Goal: Task Accomplishment & Management: Manage account settings

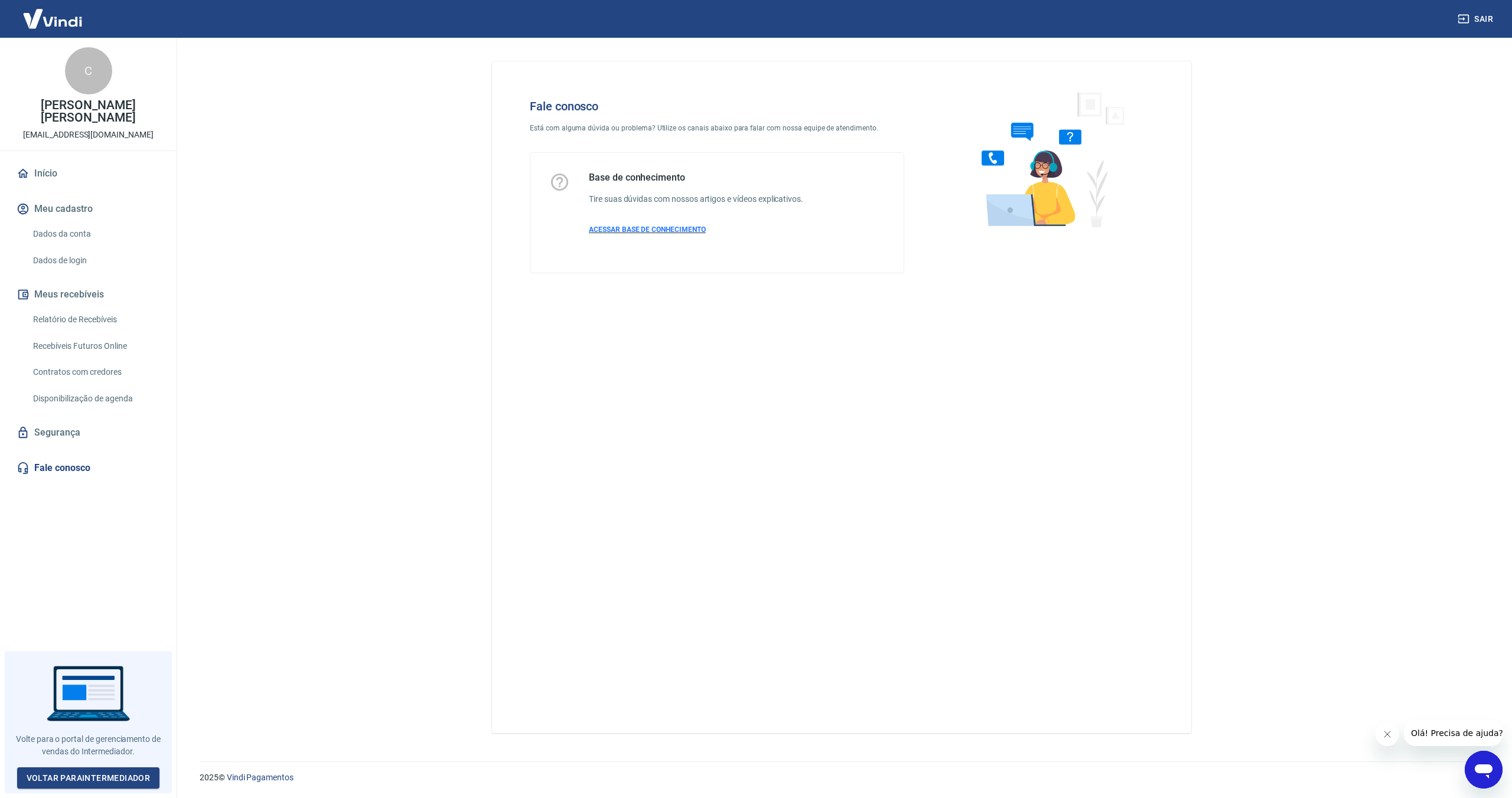
click at [682, 228] on span "ACESSAR BASE DE CONHECIMENTO" at bounding box center [647, 230] width 117 height 8
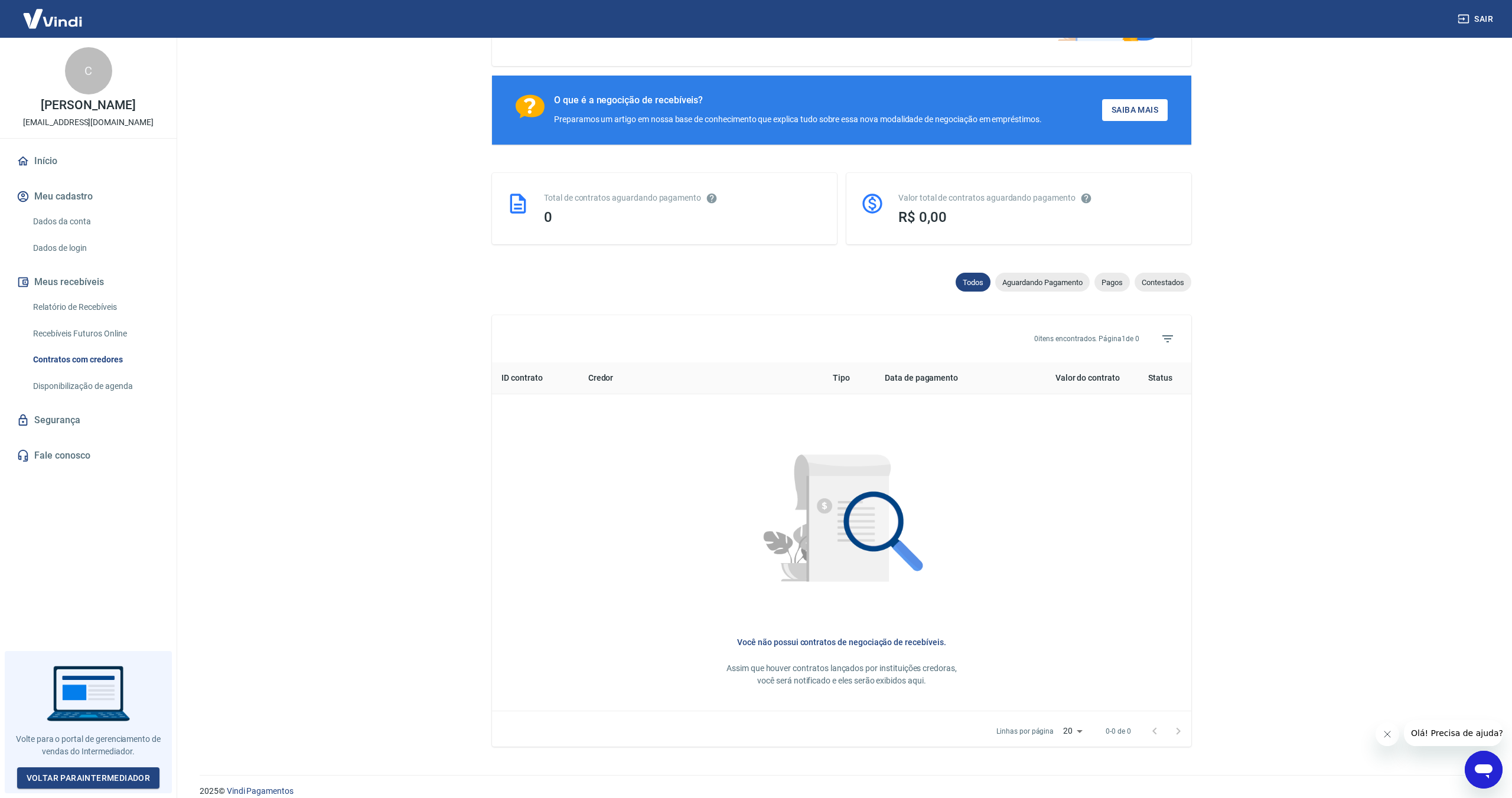
scroll to position [178, 0]
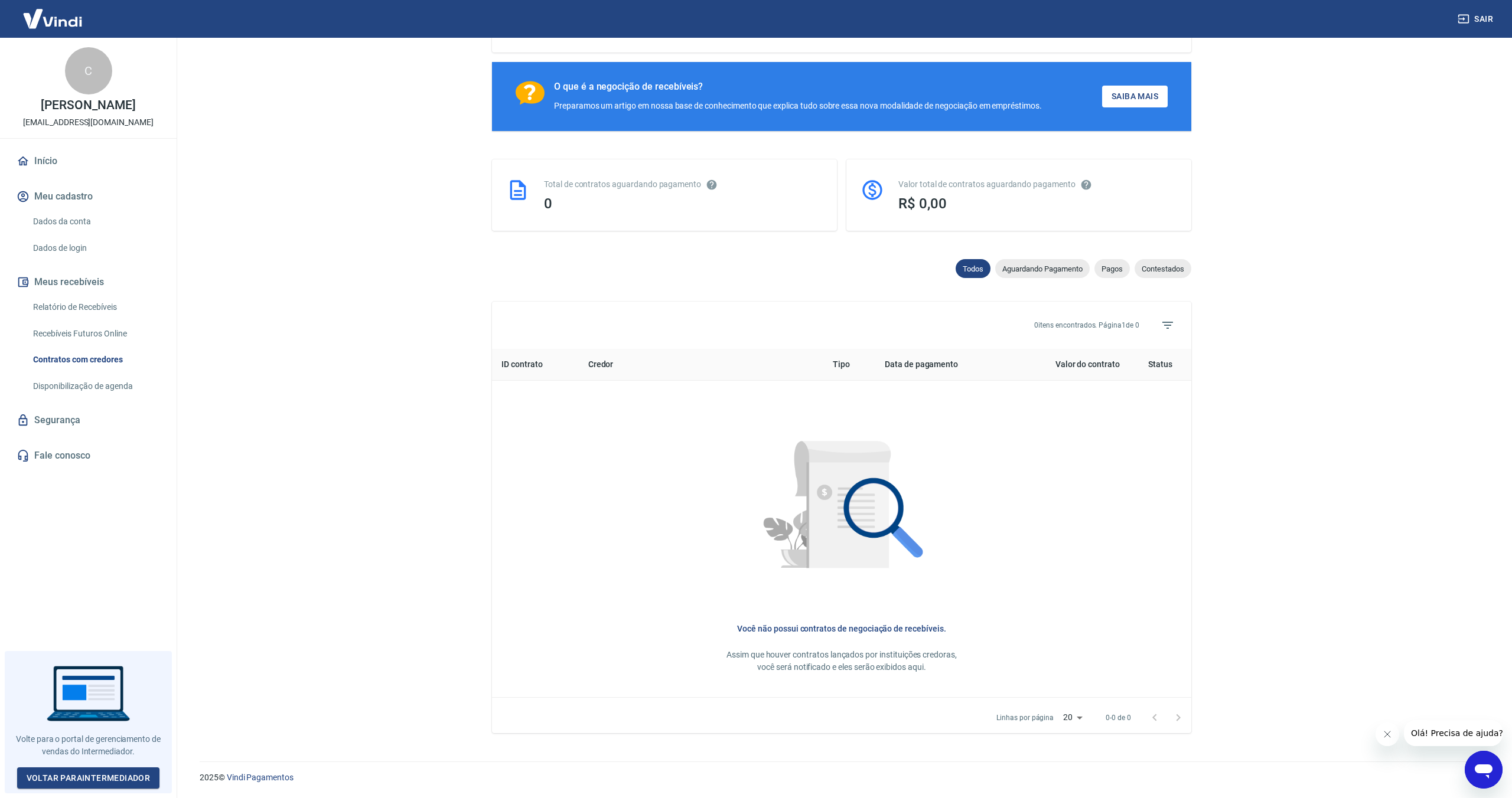
click at [66, 451] on link "Fale conosco" at bounding box center [88, 456] width 148 height 26
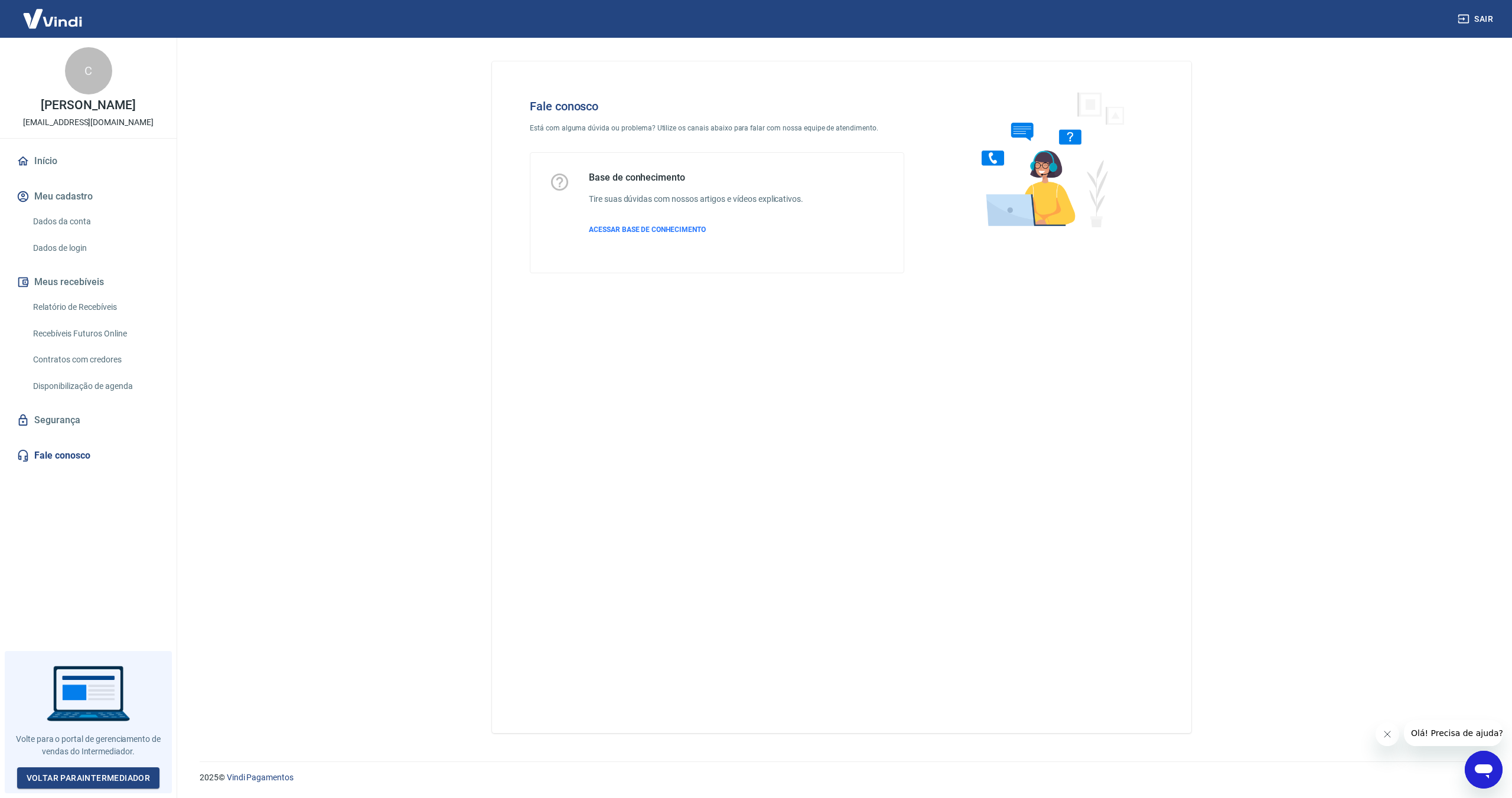
click at [1484, 765] on icon "Abrir janela de mensagens" at bounding box center [1483, 771] width 18 height 14
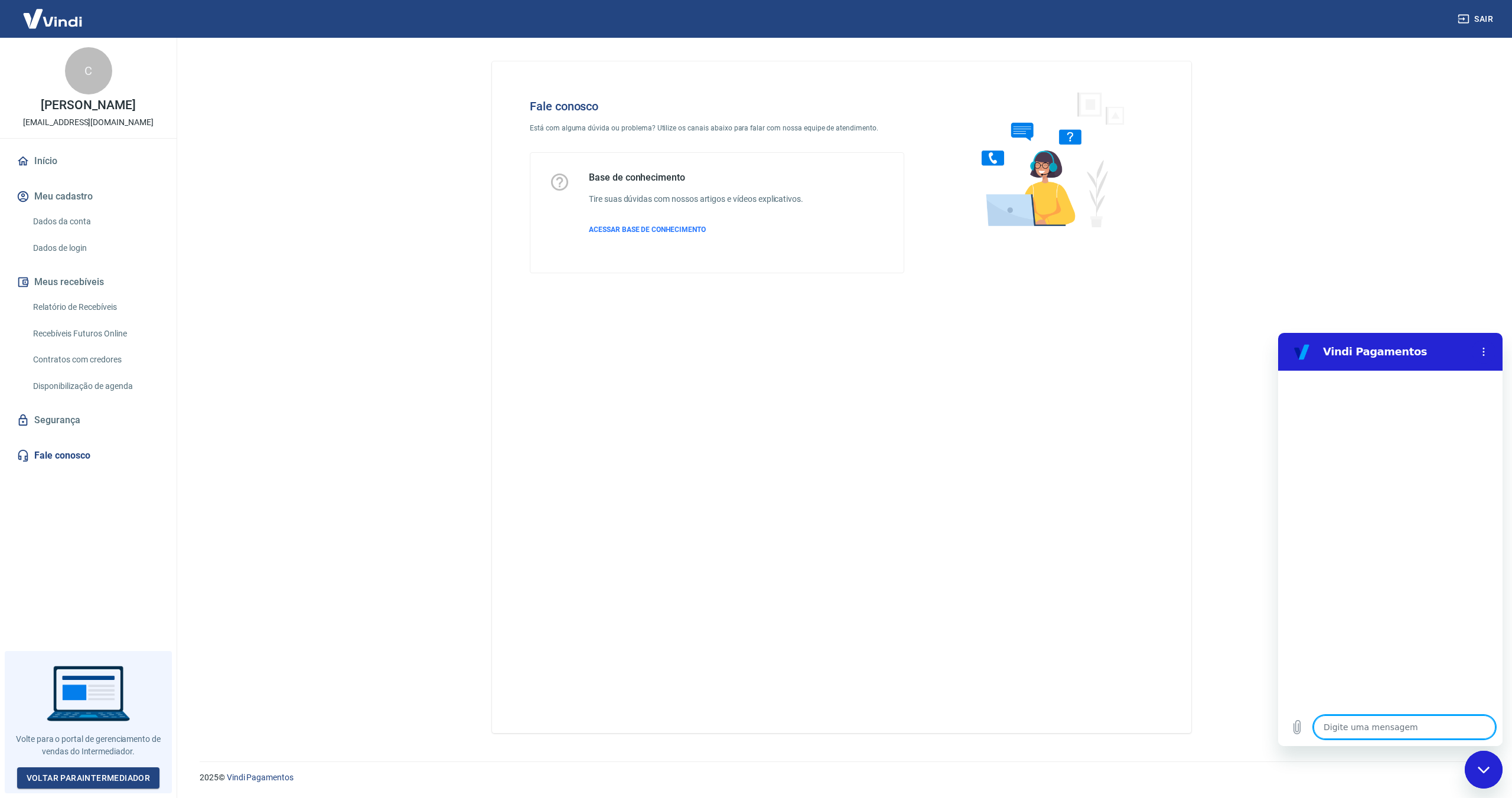
type textarea "F"
type textarea "x"
type textarea "Fa"
type textarea "x"
type textarea "Fal"
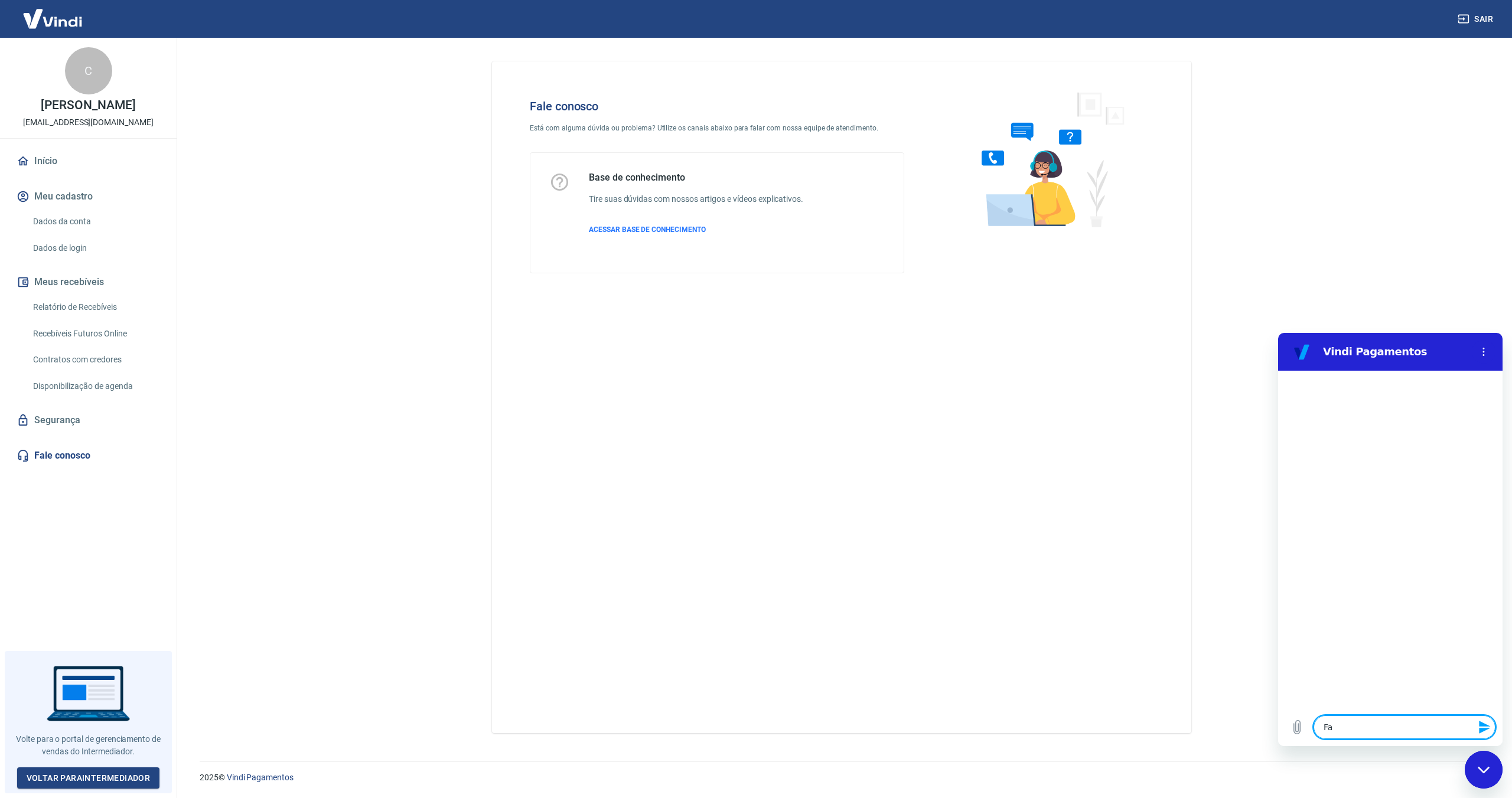
type textarea "x"
type textarea "Fala"
type textarea "x"
type textarea "Falar"
type textarea "x"
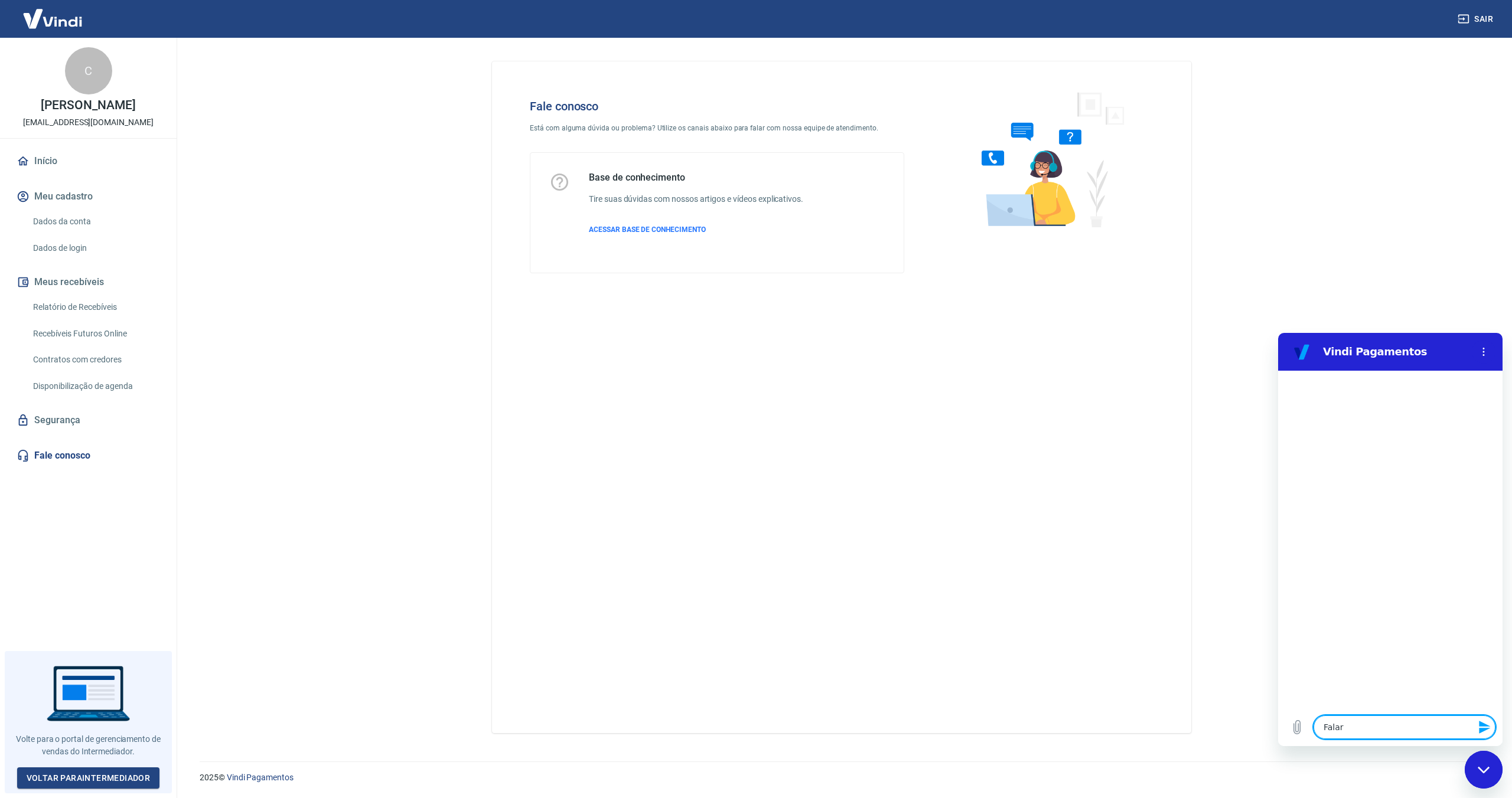
type textarea "Falar"
type textarea "x"
type textarea "Falar c"
type textarea "x"
type textarea "Falar co"
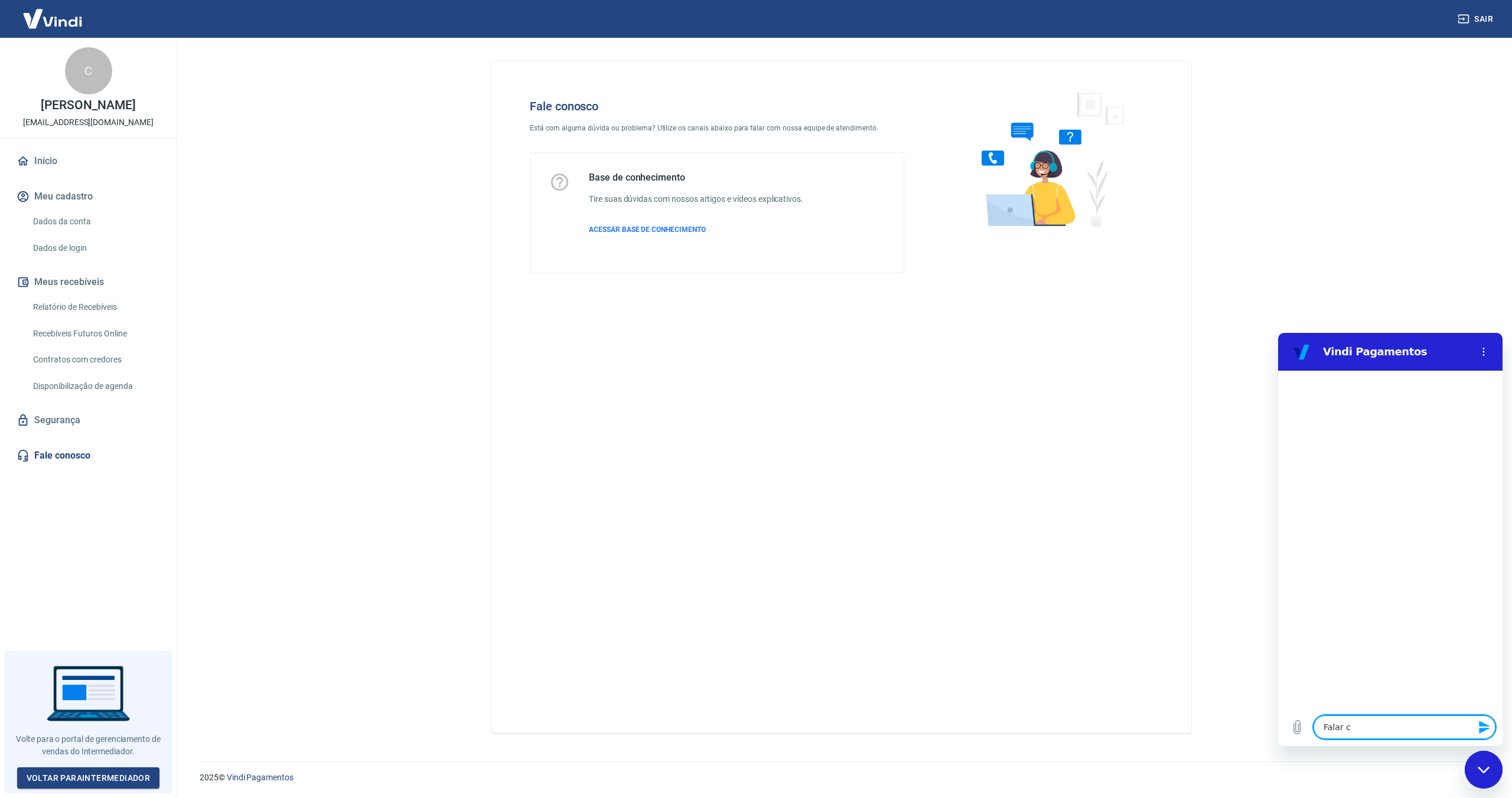
type textarea "x"
type textarea "Falar com"
type textarea "x"
type textarea "Falar com"
type textarea "x"
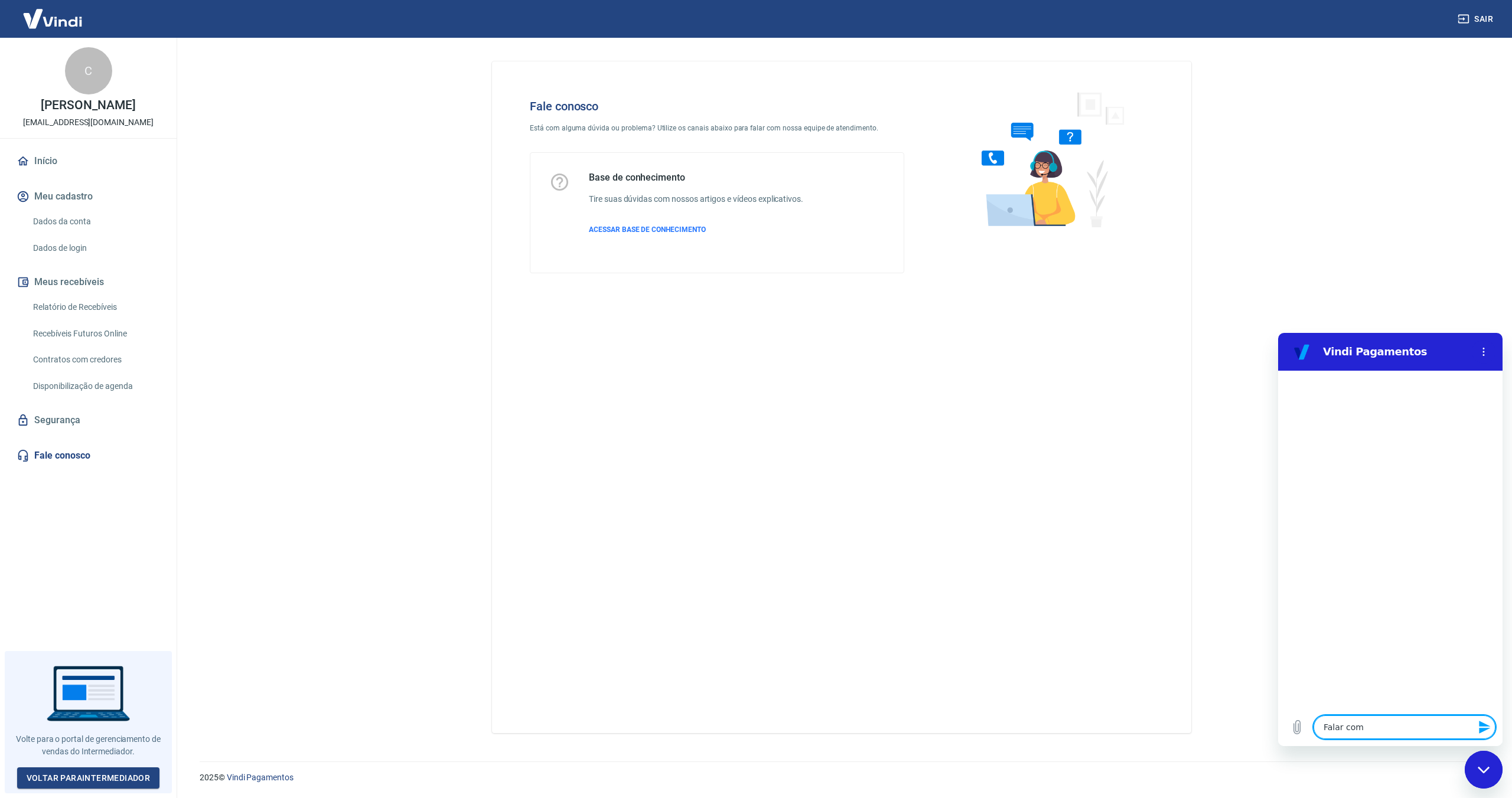
type textarea "Falar com a"
type textarea "x"
type textarea "Falar com at"
type textarea "x"
type textarea "Falar com ate"
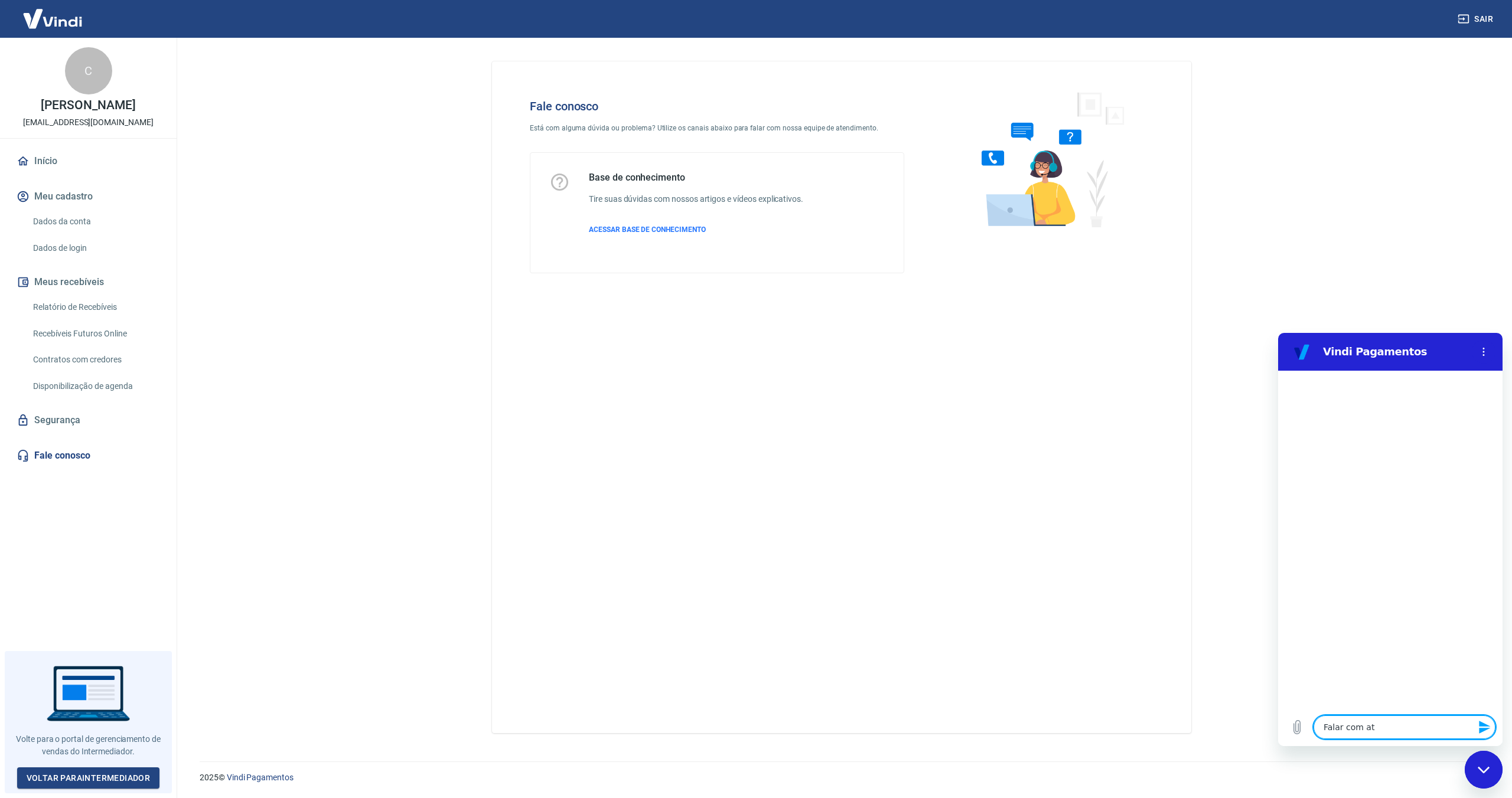
type textarea "x"
type textarea "Falar com [GEOGRAPHIC_DATA]"
type textarea "x"
type textarea "Falar com atend"
type textarea "x"
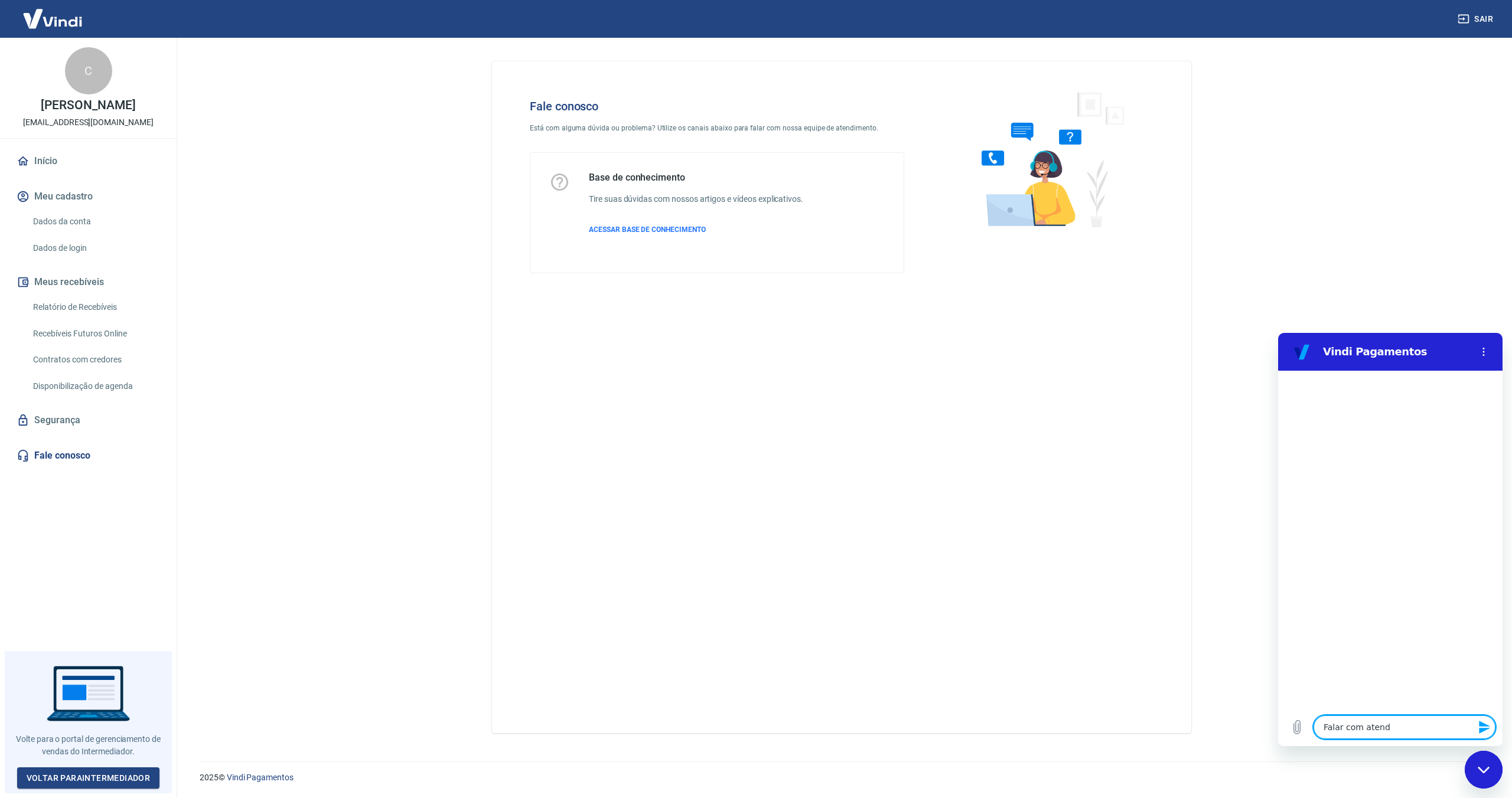
type textarea "Falar com atende"
type textarea "x"
type textarea "Falar com atenden"
type textarea "x"
type textarea "Falar com atendent"
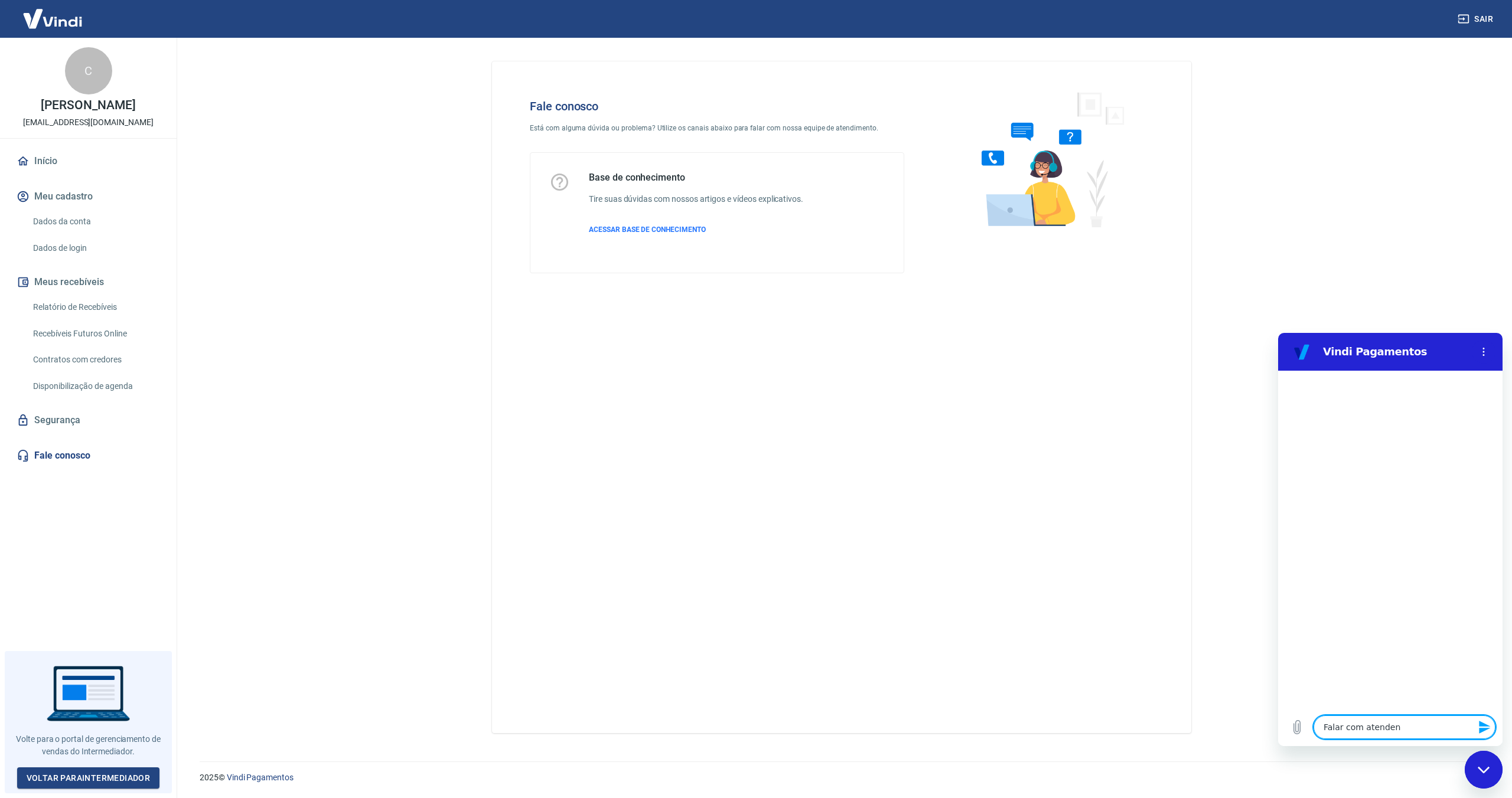
type textarea "x"
type textarea "Falar com atendente"
type textarea "x"
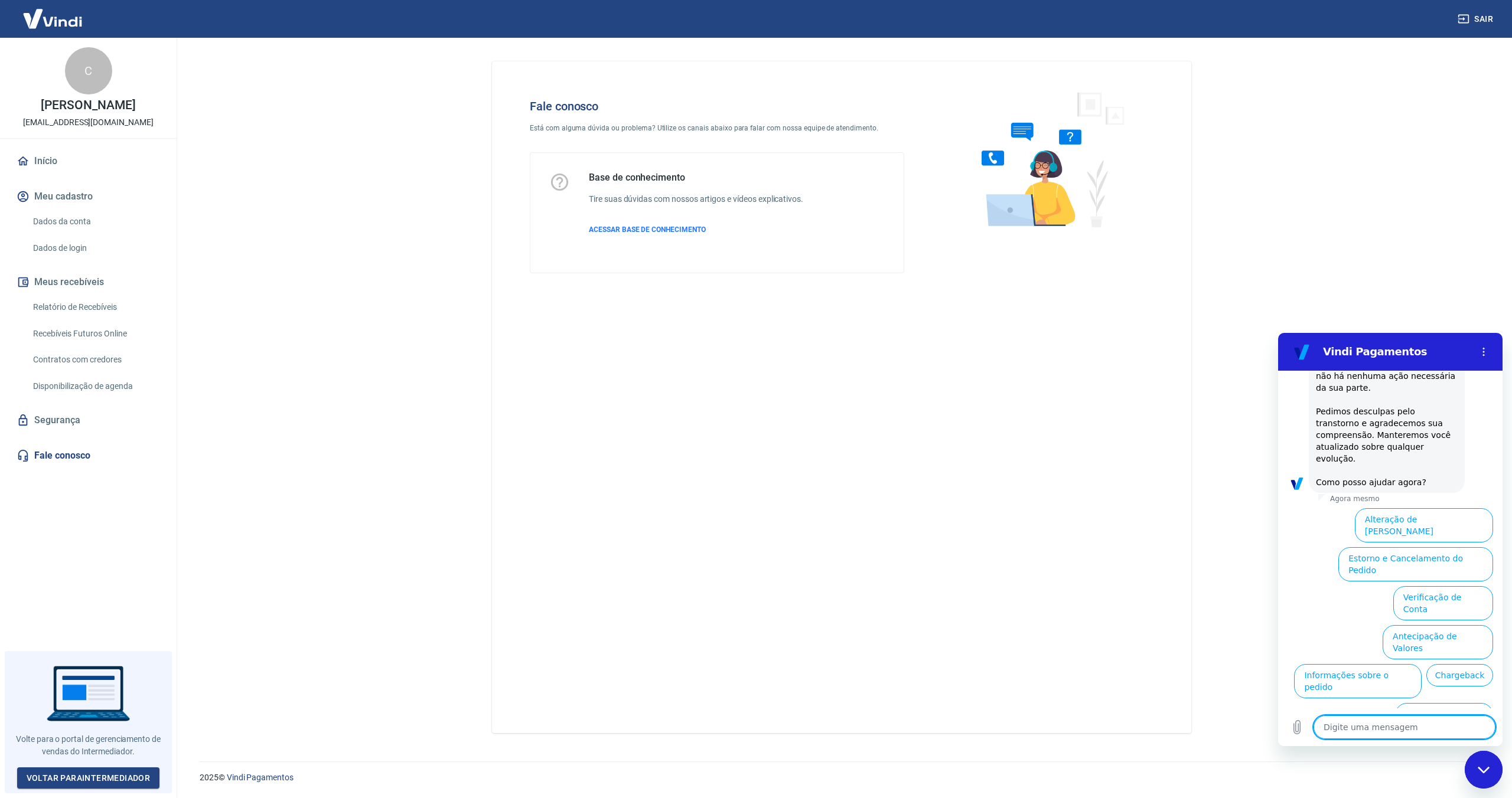
scroll to position [299, 0]
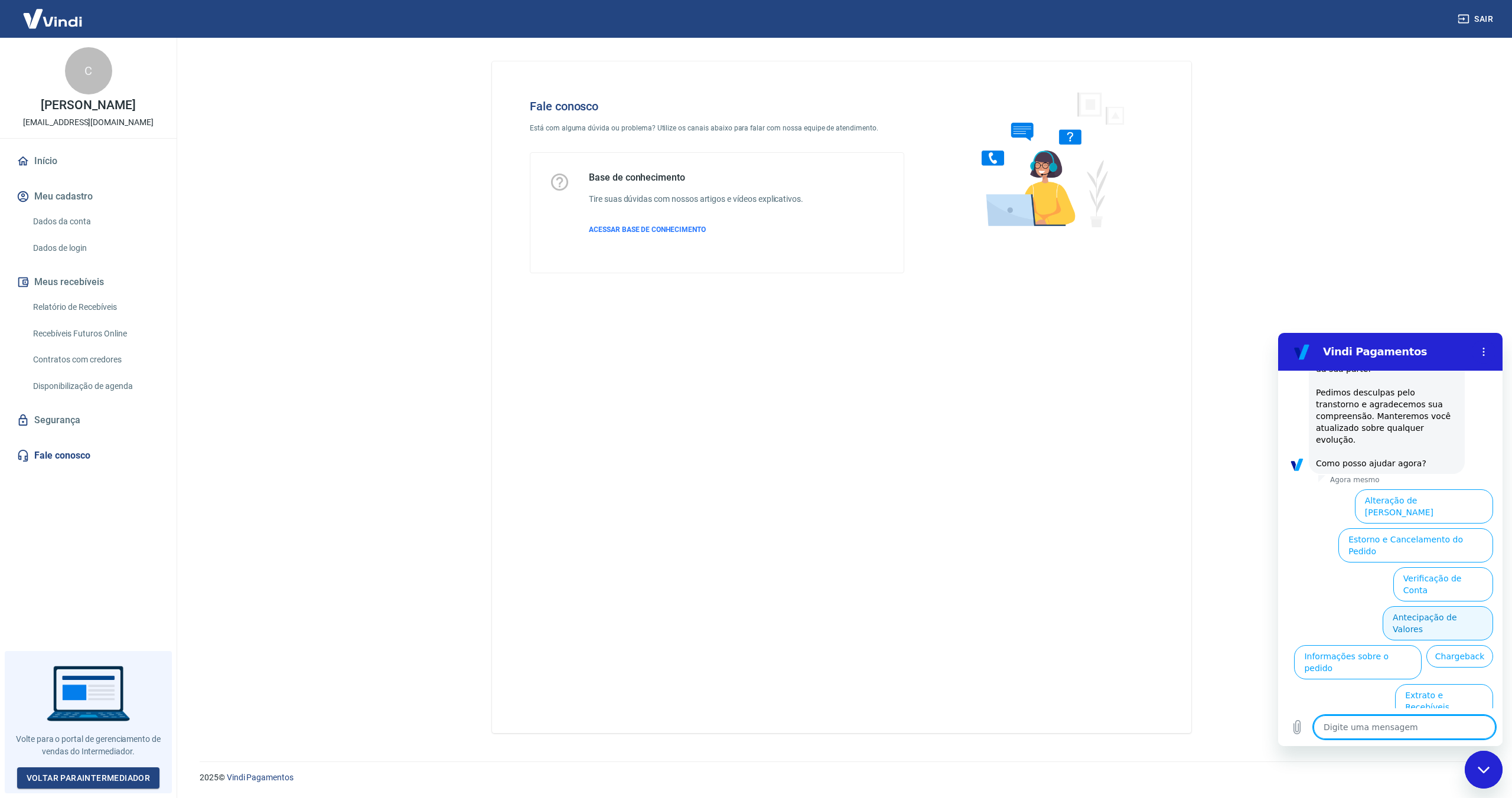
click at [1454, 606] on button "Antecipação de Valores" at bounding box center [1438, 623] width 110 height 34
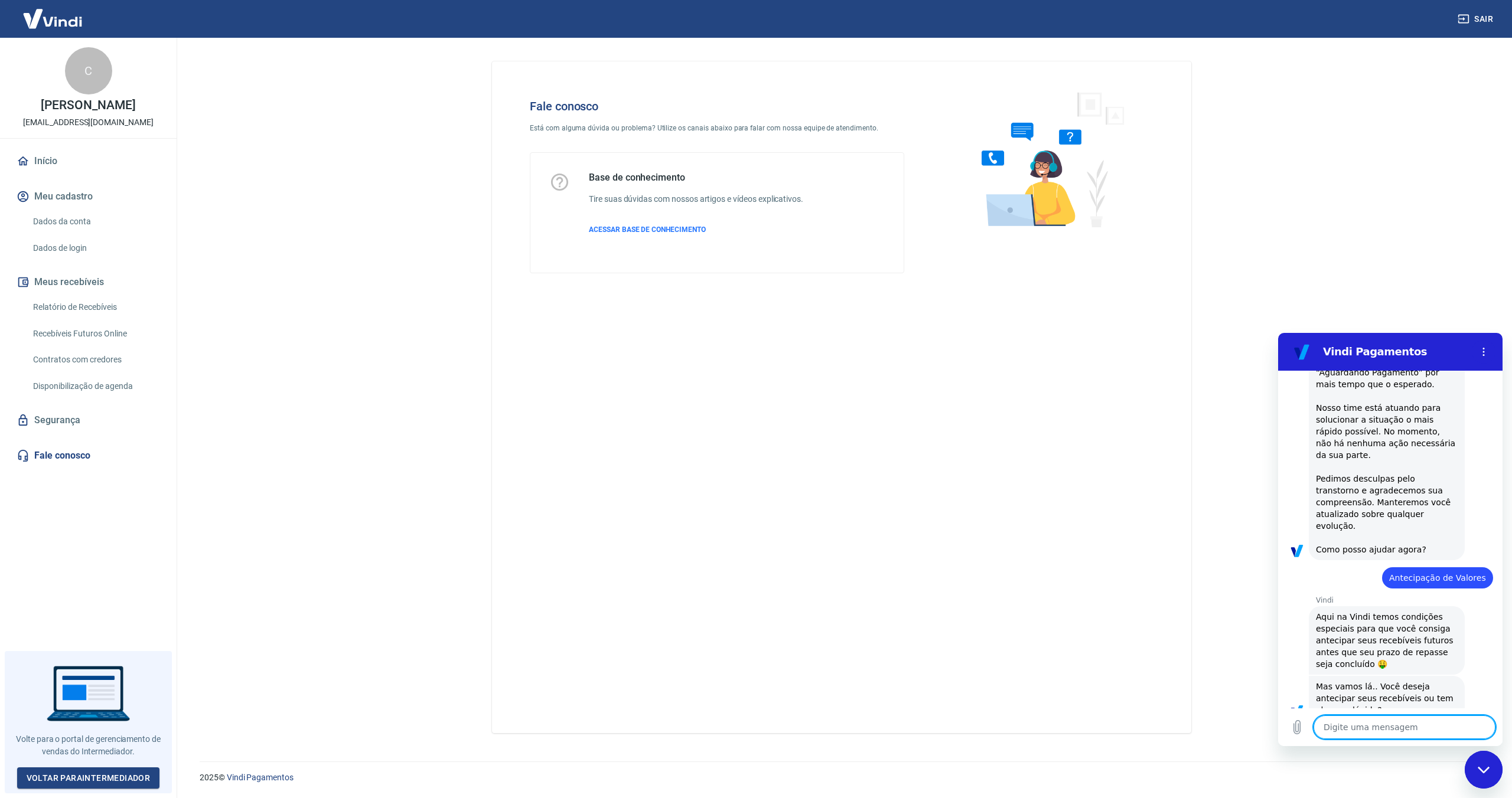
scroll to position [270, 0]
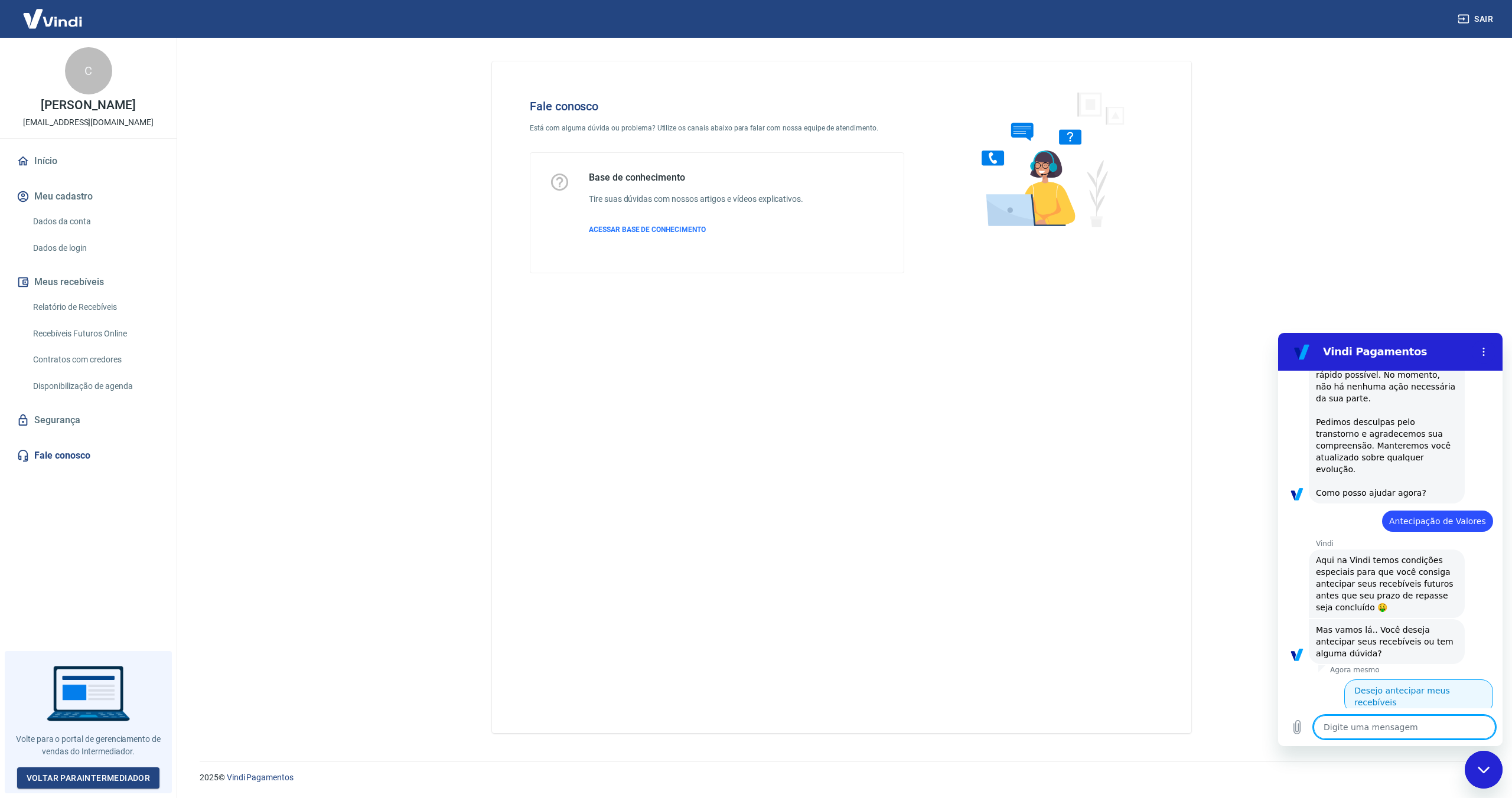
click at [1412, 679] on button "Desejo antecipar meus recebíveis" at bounding box center [1419, 696] width 149 height 34
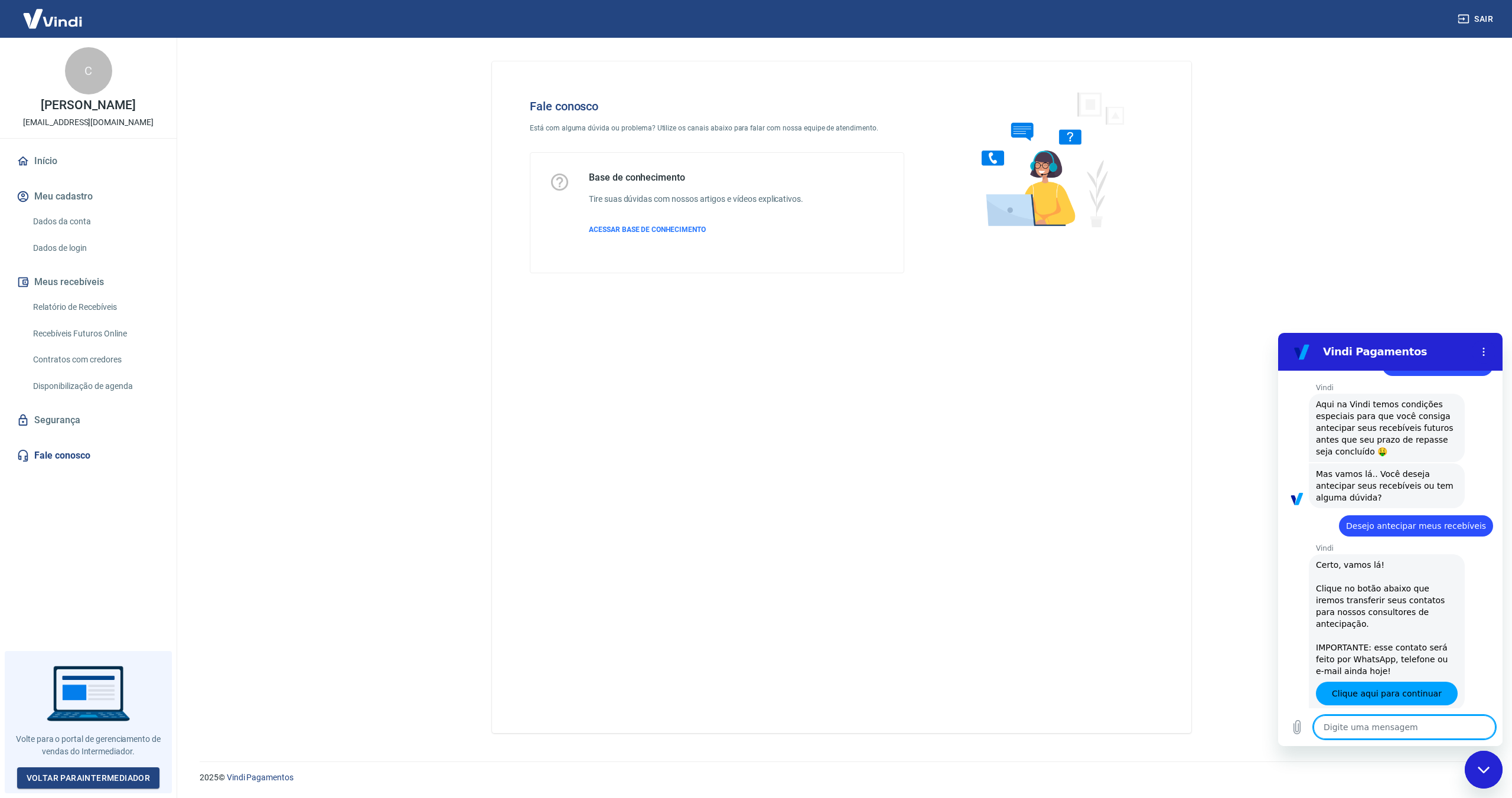
scroll to position [455, 0]
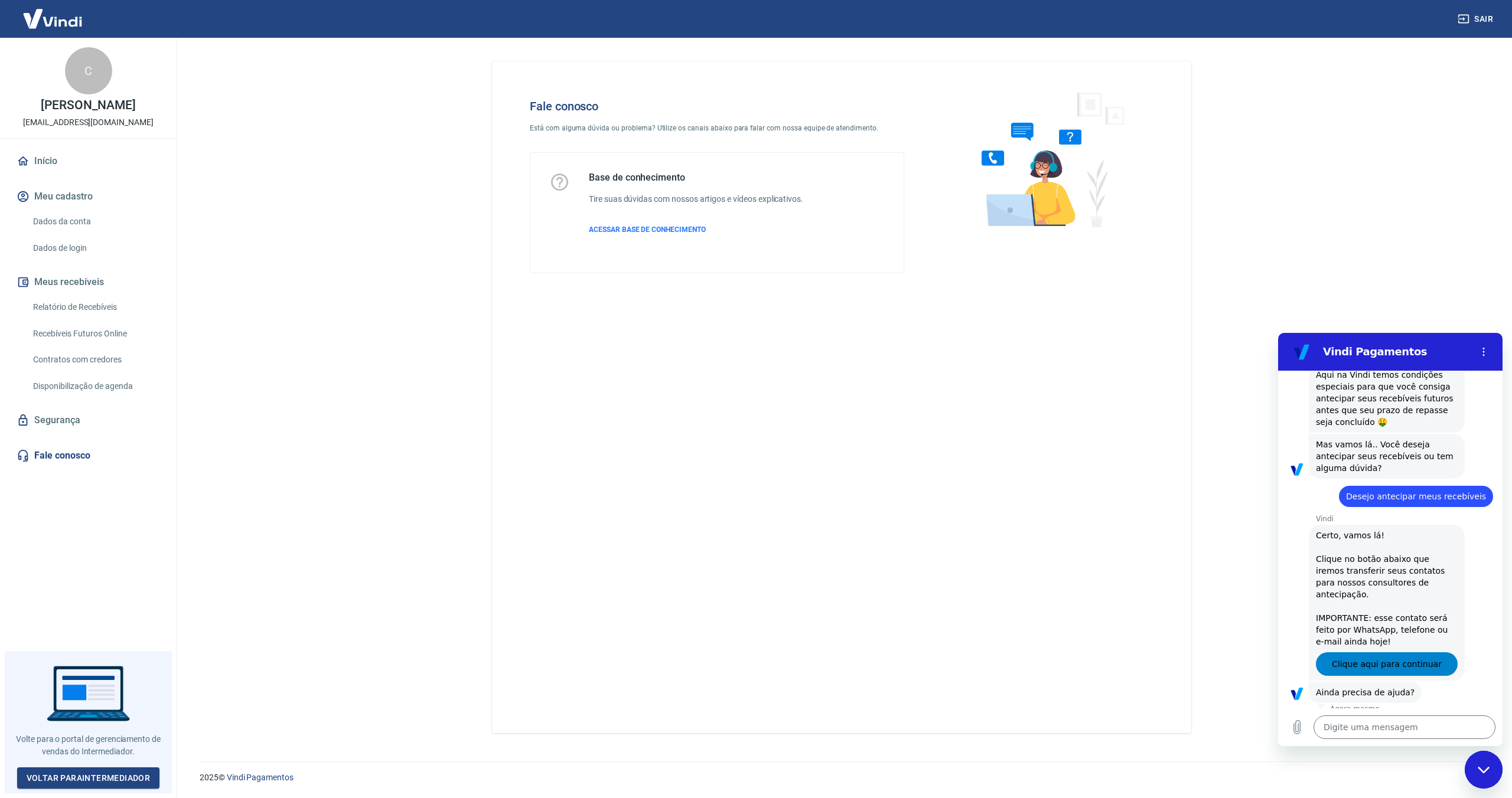
click at [1405, 657] on span "Clique aqui para continuar" at bounding box center [1386, 664] width 110 height 14
type textarea "x"
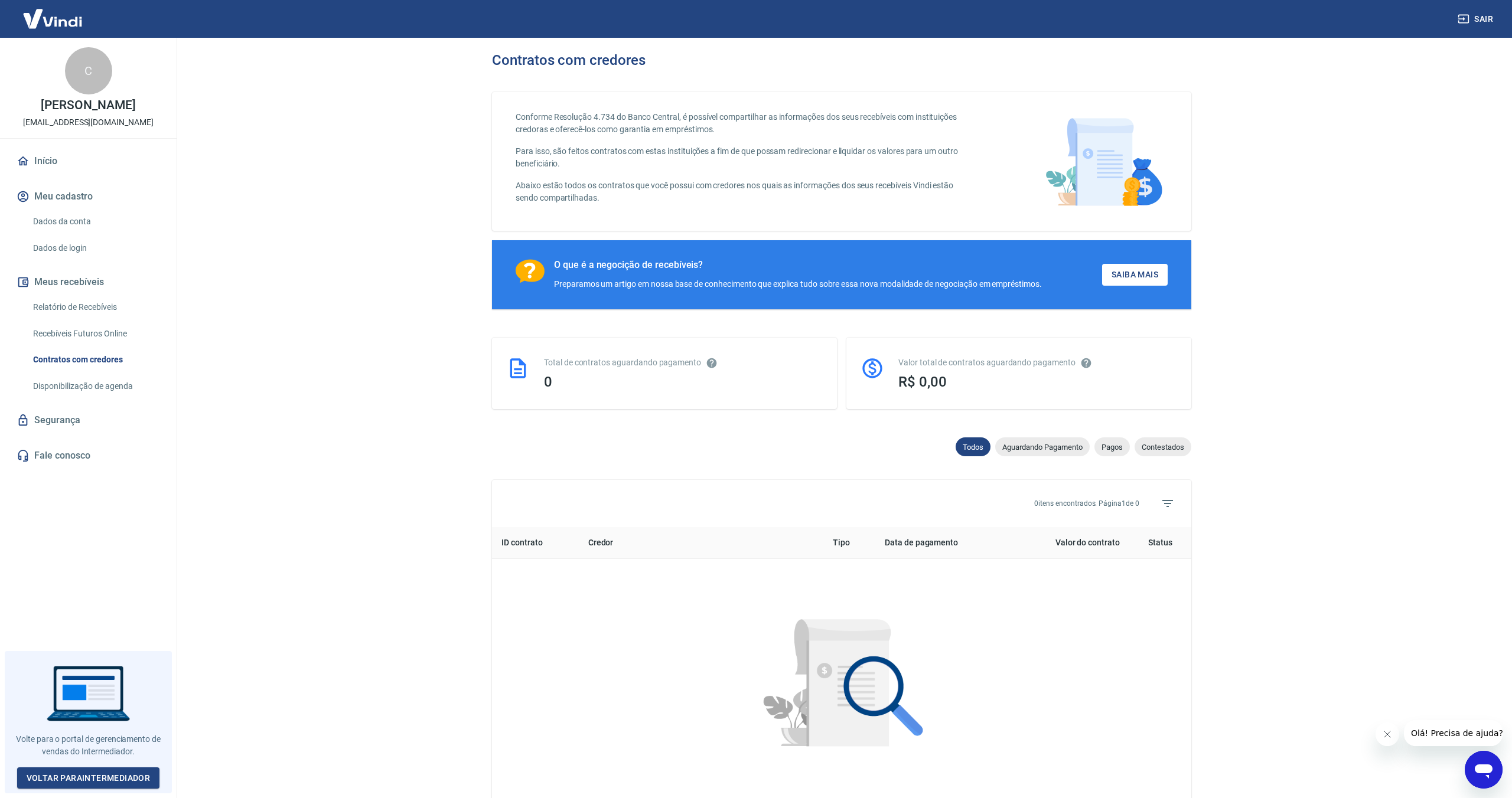
scroll to position [1, 0]
click at [71, 220] on link "Dados da conta" at bounding box center [95, 221] width 134 height 24
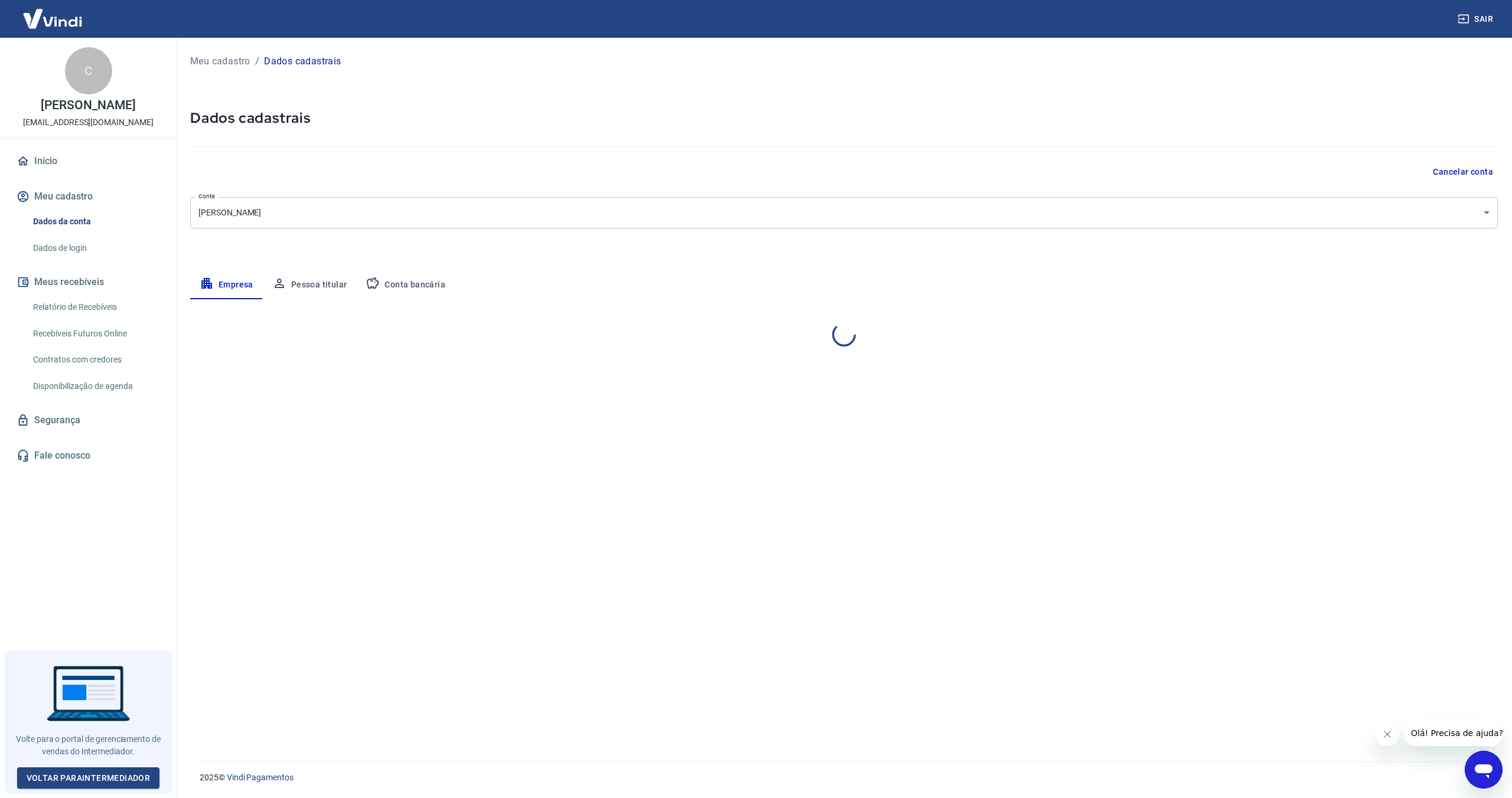
select select "SP"
select select "business"
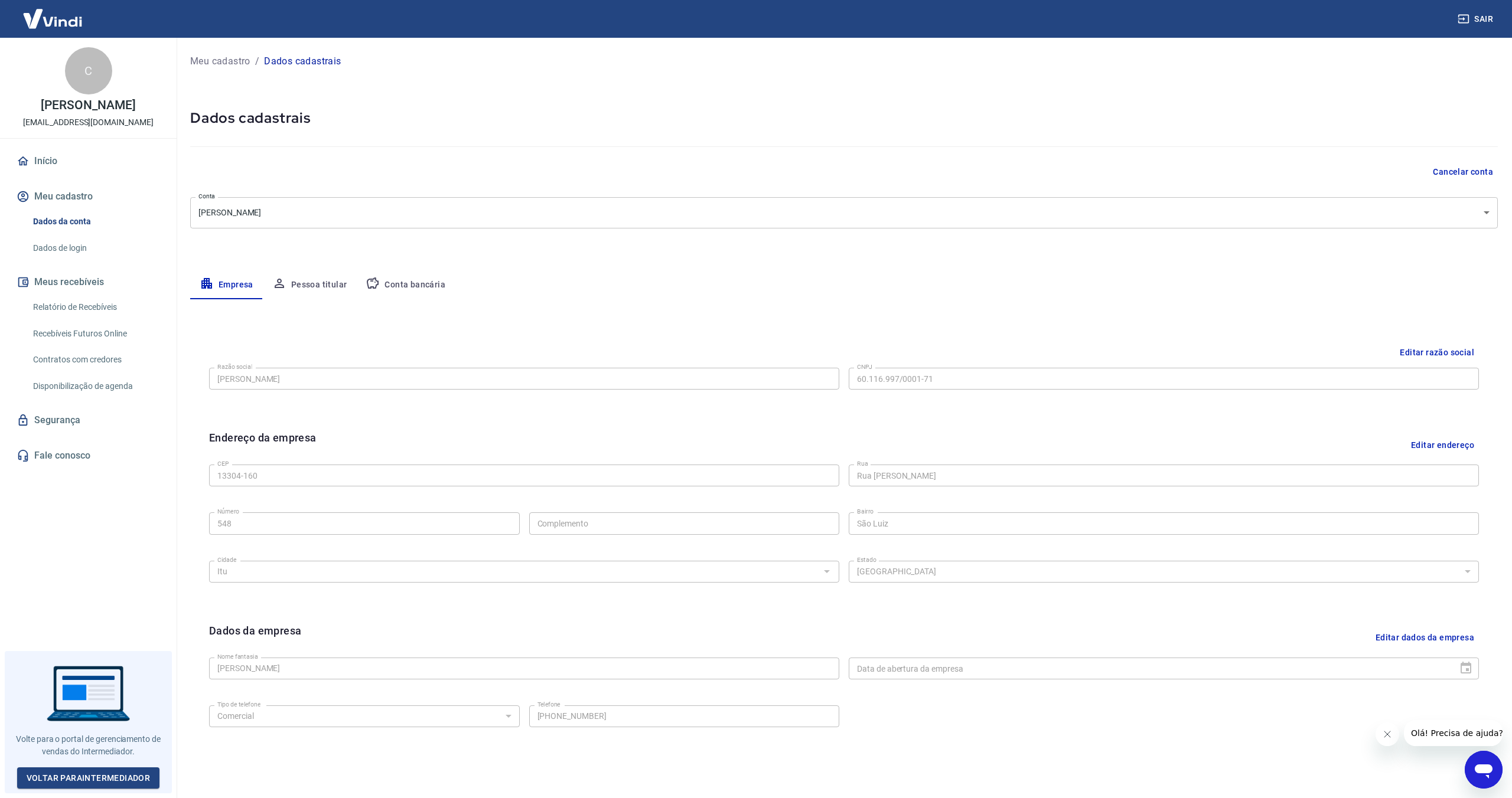
scroll to position [53, 0]
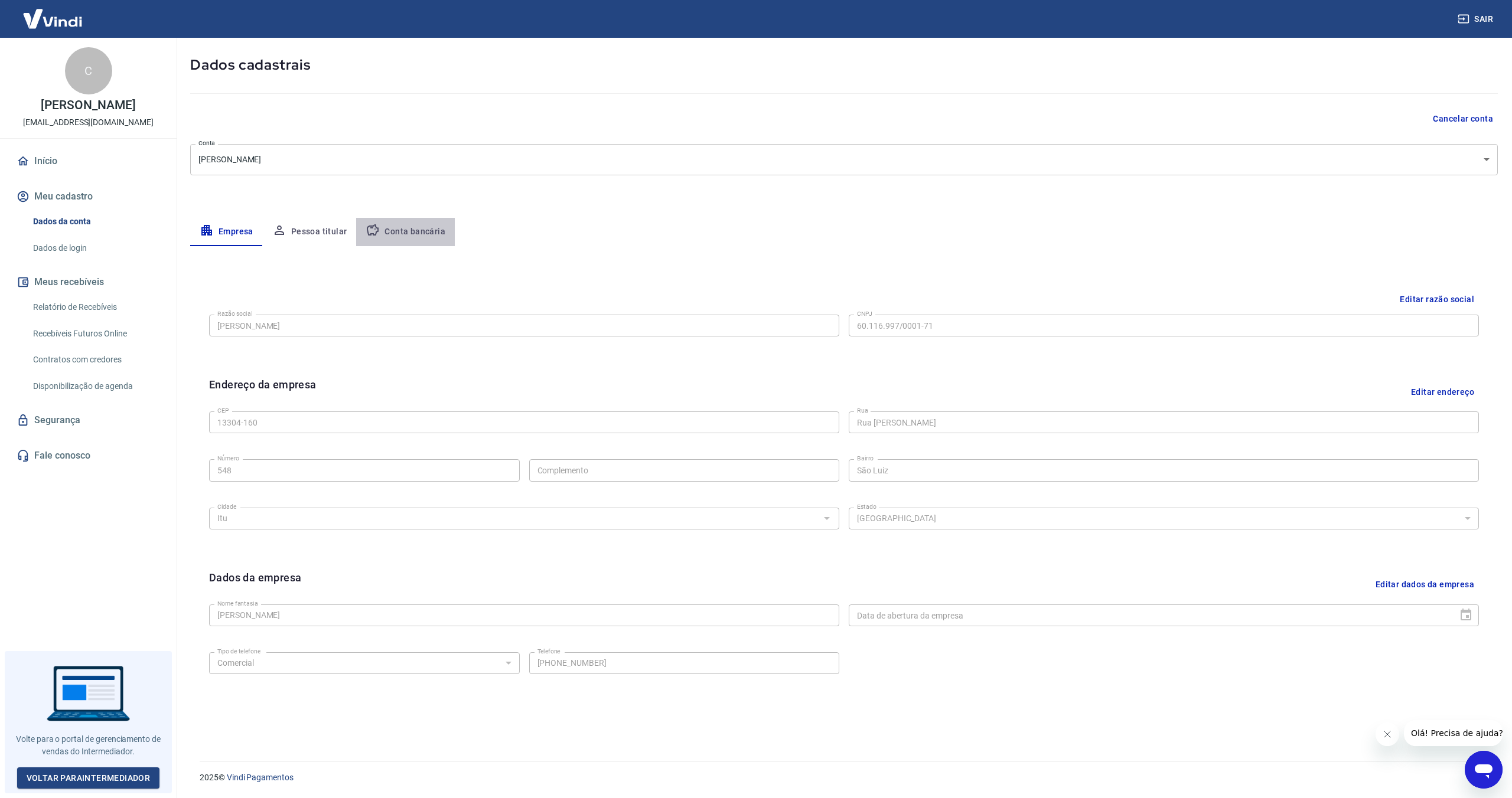
click at [418, 227] on button "Conta bancária" at bounding box center [405, 232] width 99 height 28
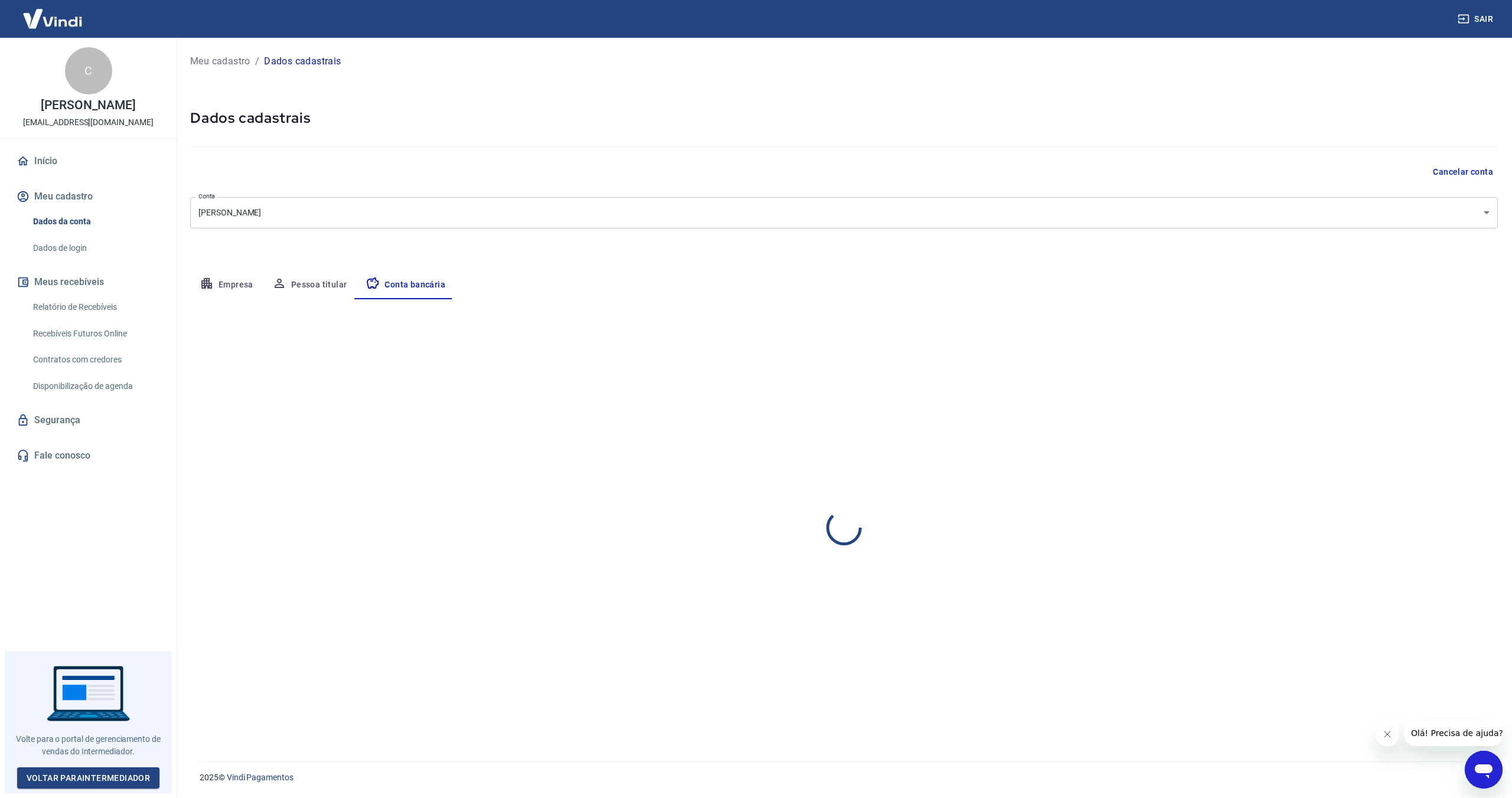
select select "1"
click at [240, 284] on button "Empresa" at bounding box center [226, 285] width 73 height 28
select select "SP"
select select "business"
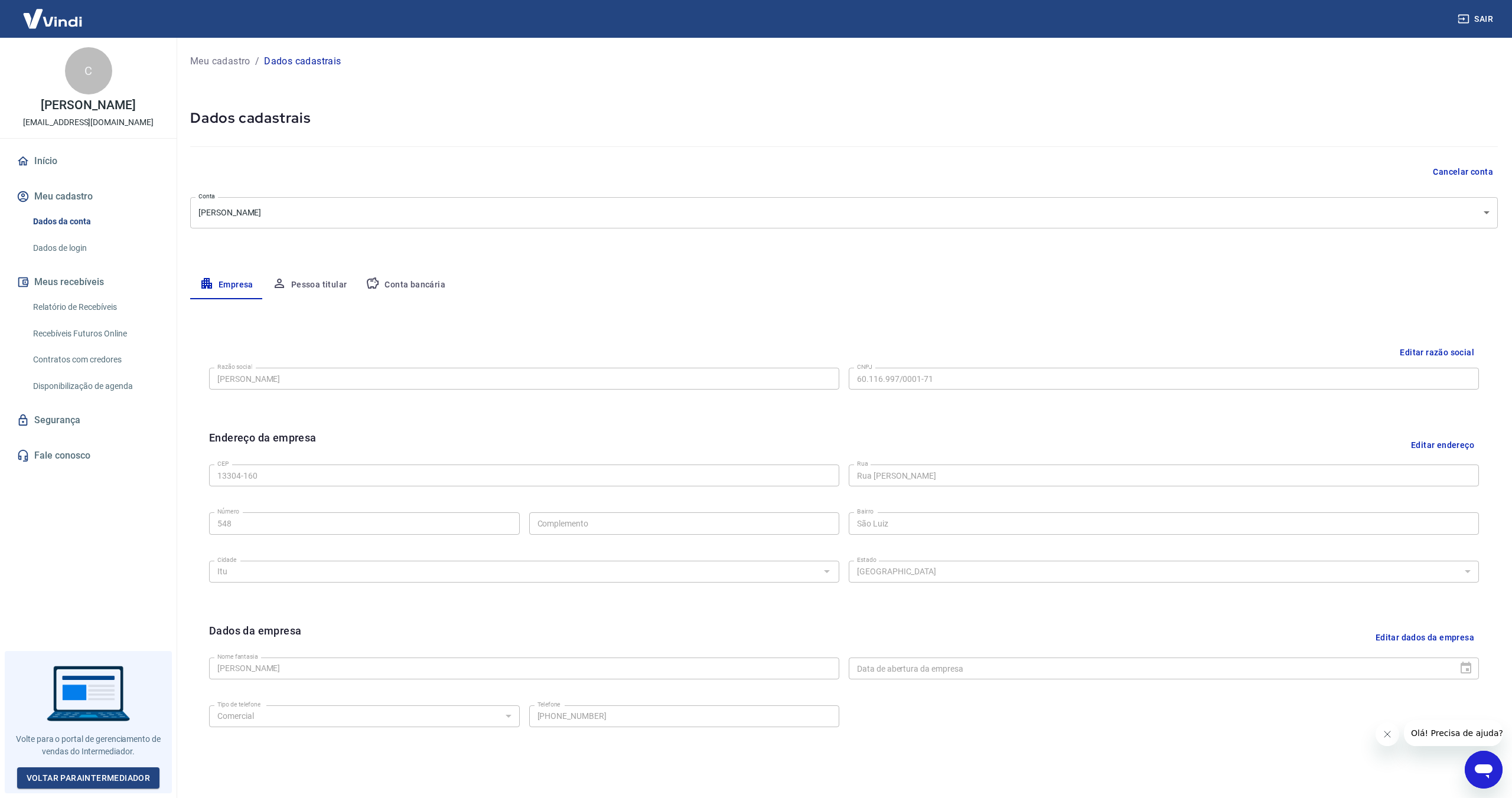
scroll to position [53, 0]
